Goal: Task Accomplishment & Management: Manage account settings

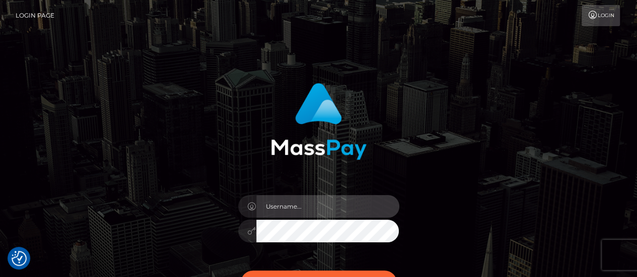
click at [314, 203] on input "text" at bounding box center [327, 206] width 143 height 23
type input "[EMAIL_ADDRESS][DOMAIN_NAME]"
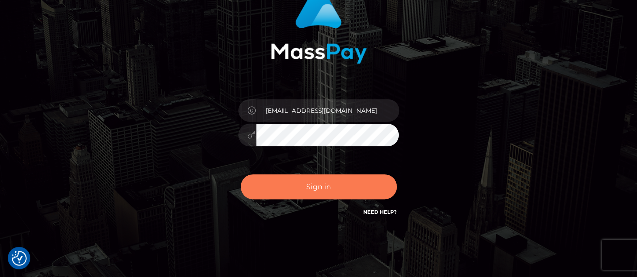
scroll to position [101, 0]
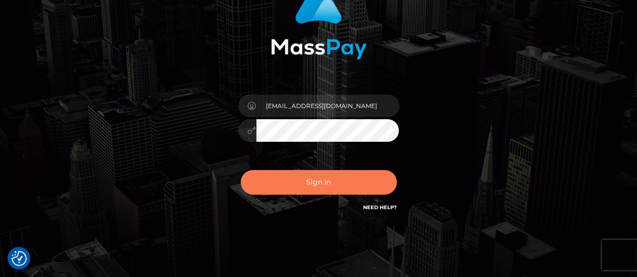
click at [330, 184] on button "Sign in" at bounding box center [319, 182] width 156 height 25
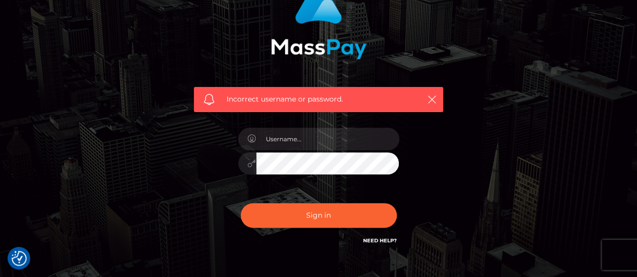
scroll to position [151, 0]
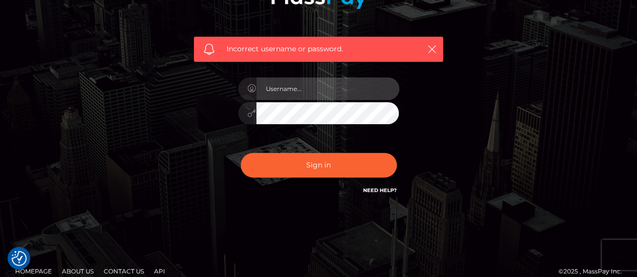
click at [289, 89] on input "text" at bounding box center [327, 88] width 143 height 23
type input "[EMAIL_ADDRESS][DOMAIN_NAME]"
click at [565, 92] on div "Incorrect username or password. clodaghlunaria@gmail.com" at bounding box center [319, 69] width 574 height 289
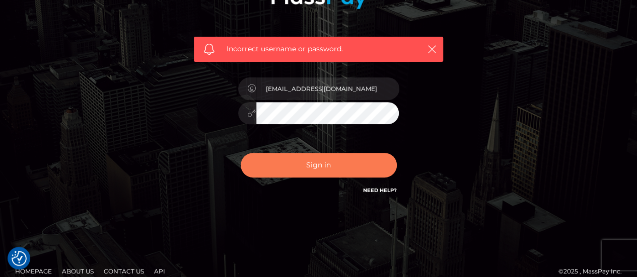
click at [308, 165] on button "Sign in" at bounding box center [319, 165] width 156 height 25
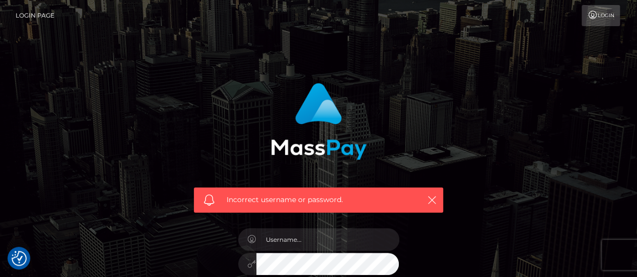
click at [598, 20] on link "Login" at bounding box center [600, 15] width 38 height 21
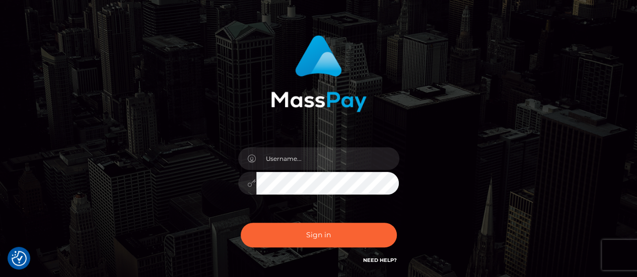
scroll to position [101, 0]
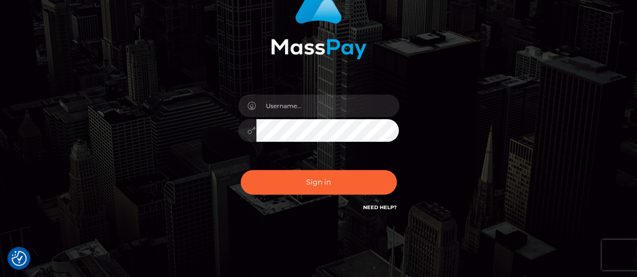
click at [385, 208] on link "Need Help?" at bounding box center [380, 207] width 34 height 7
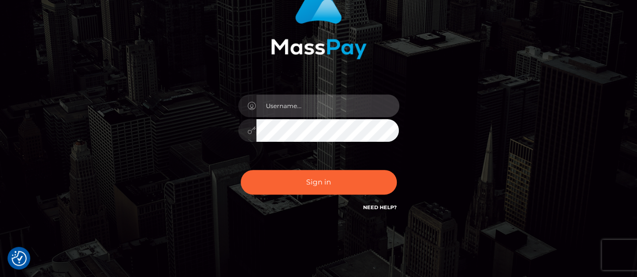
click at [327, 111] on input "text" at bounding box center [327, 106] width 143 height 23
type input "[EMAIL_ADDRESS][DOMAIN_NAME]"
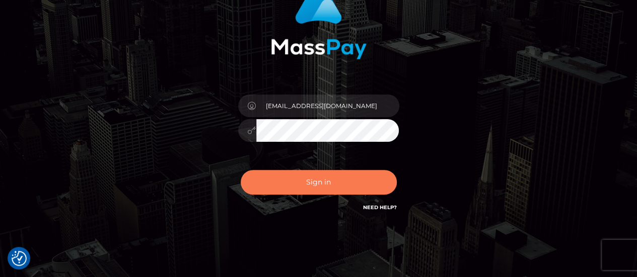
click at [327, 178] on button "Sign in" at bounding box center [319, 182] width 156 height 25
